Goal: Task Accomplishment & Management: Use online tool/utility

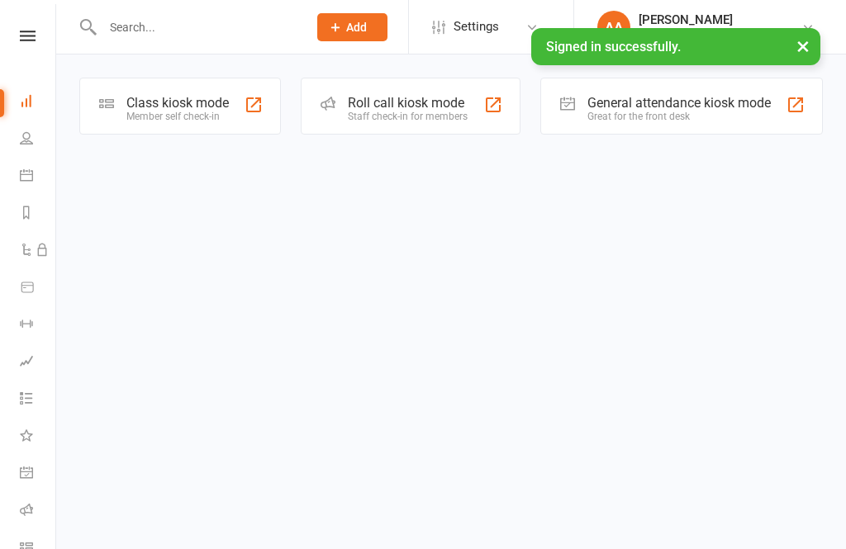
click at [223, 95] on div "Class kiosk mode" at bounding box center [177, 103] width 102 height 16
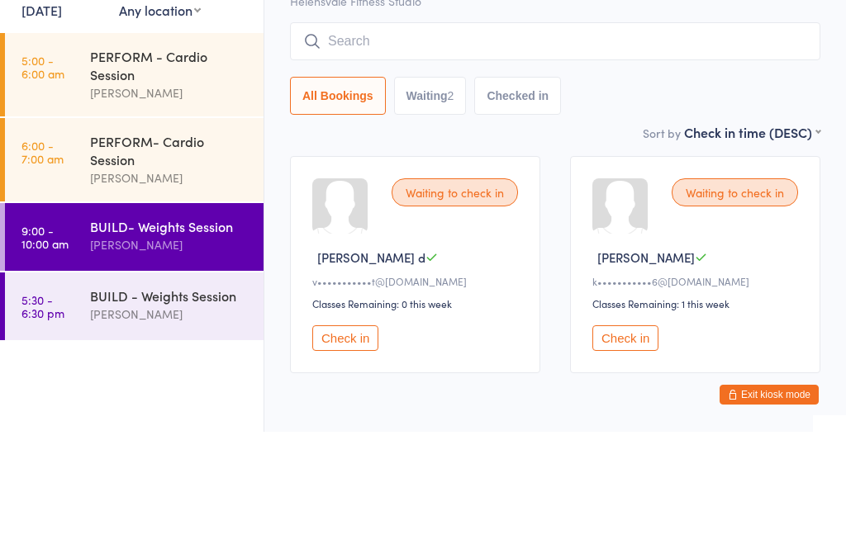
scroll to position [24, 0]
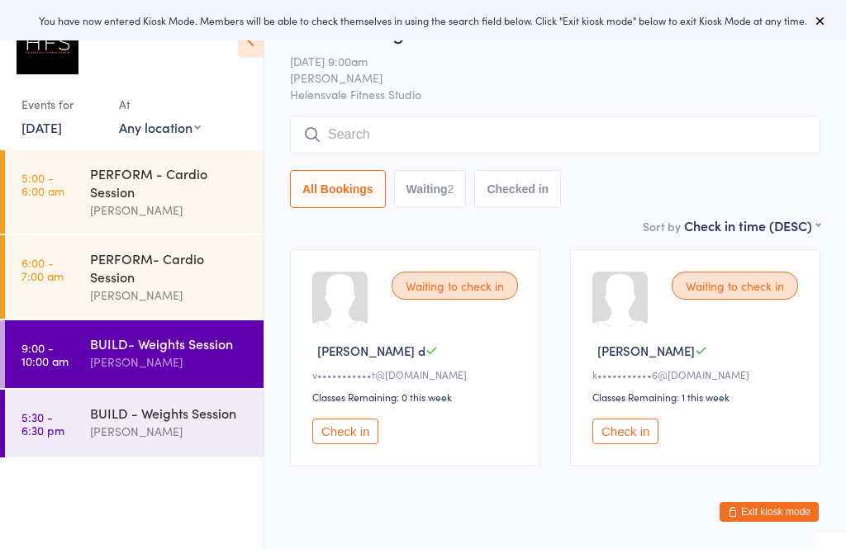
click at [207, 351] on div "BUILD- Weights Session" at bounding box center [169, 343] width 159 height 18
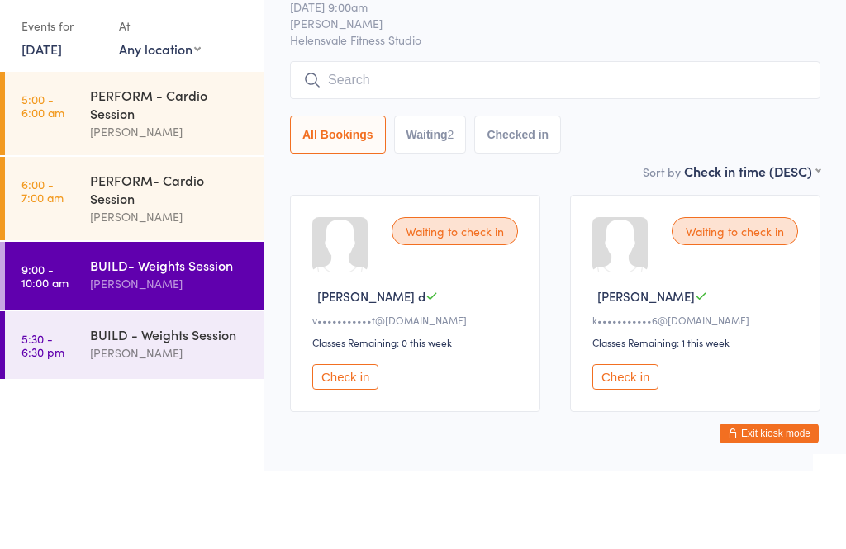
scroll to position [24, 0]
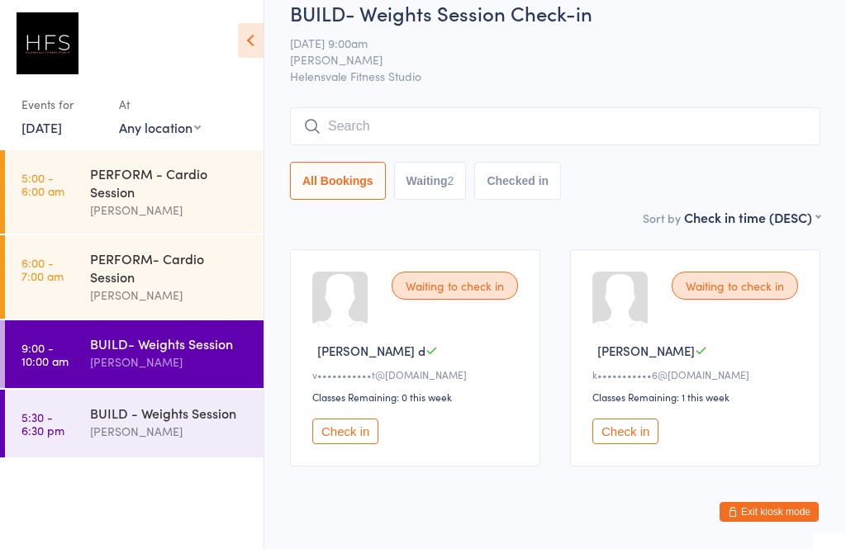
click at [538, 126] on input "search" at bounding box center [555, 126] width 530 height 38
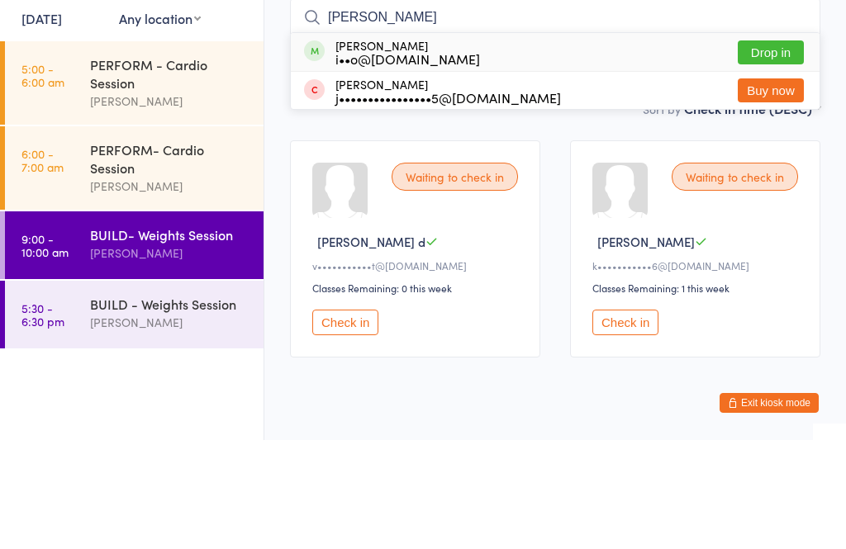
type input "[PERSON_NAME]"
click at [784, 149] on button "Drop in" at bounding box center [770, 161] width 66 height 24
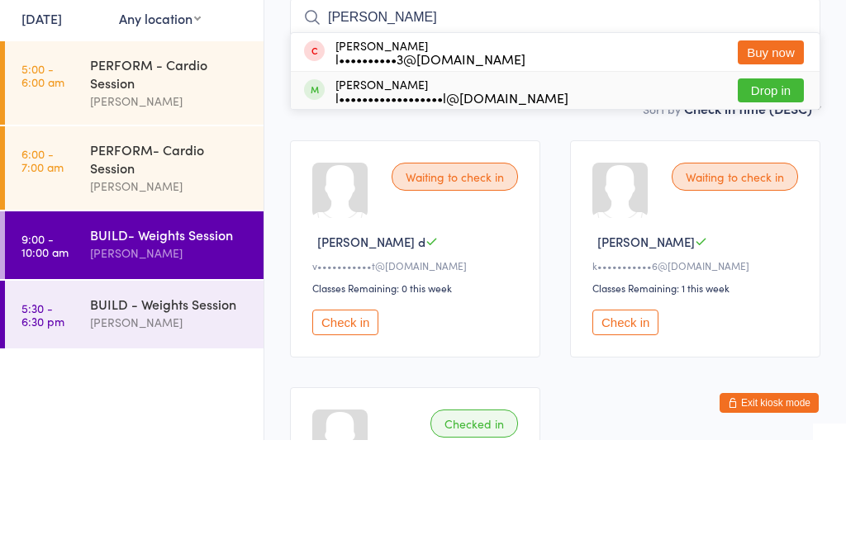
type input "[PERSON_NAME]"
click at [485, 200] on div "l••••••••••••••••••l@[DOMAIN_NAME]" at bounding box center [451, 206] width 233 height 13
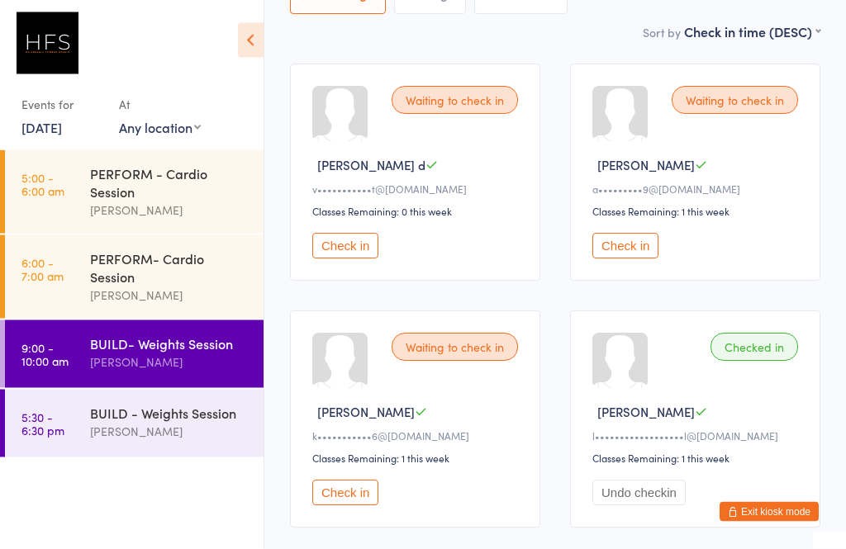
scroll to position [212, 0]
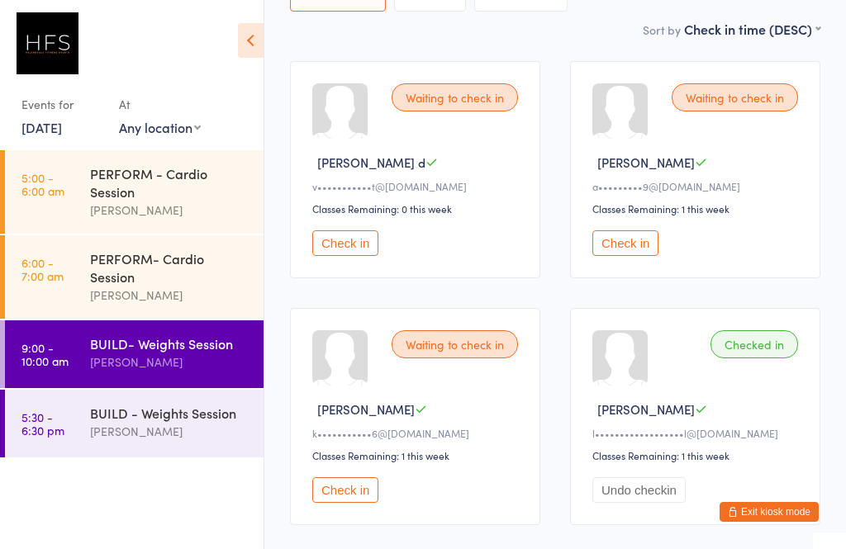
click at [358, 503] on button "Check in" at bounding box center [345, 490] width 66 height 26
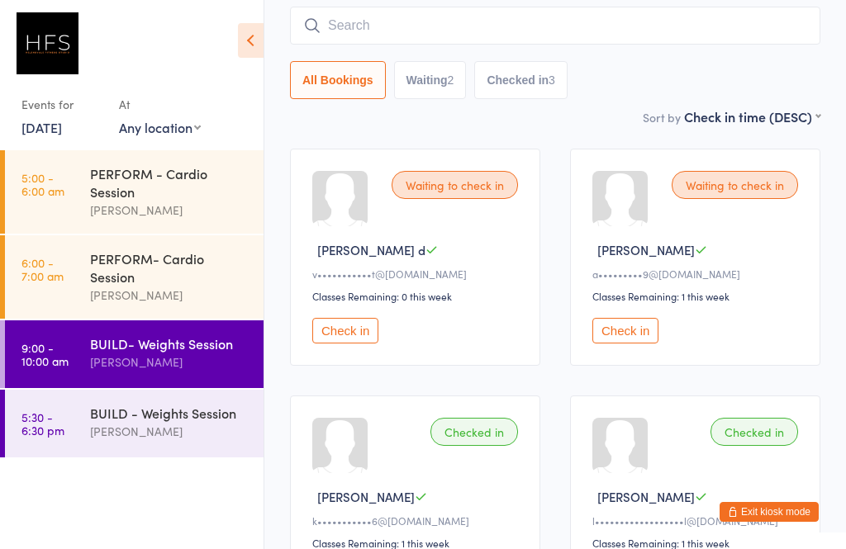
scroll to position [119, 0]
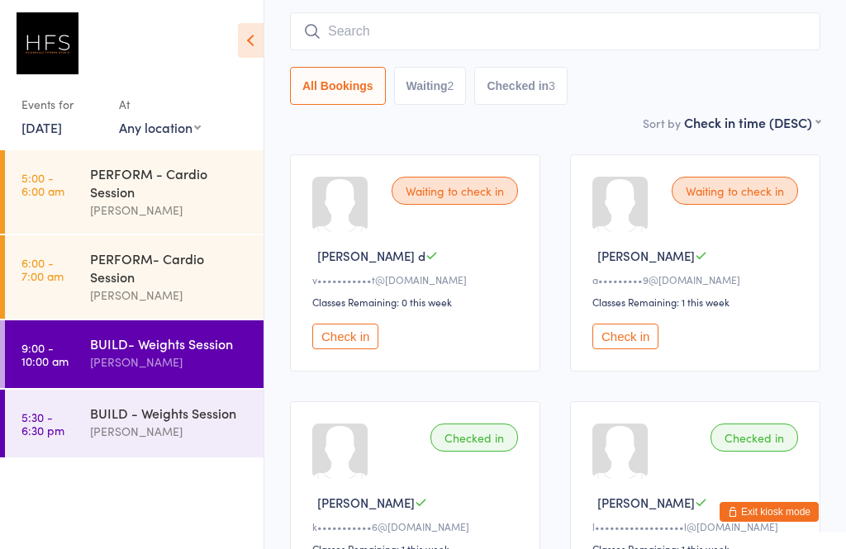
click at [626, 348] on button "Check in" at bounding box center [625, 337] width 66 height 26
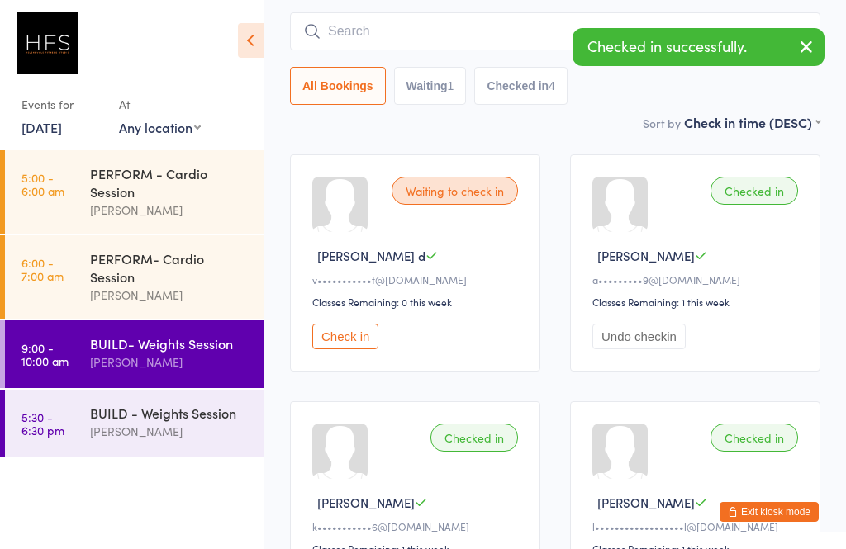
click at [361, 349] on button "Check in" at bounding box center [345, 337] width 66 height 26
